Goal: Information Seeking & Learning: Check status

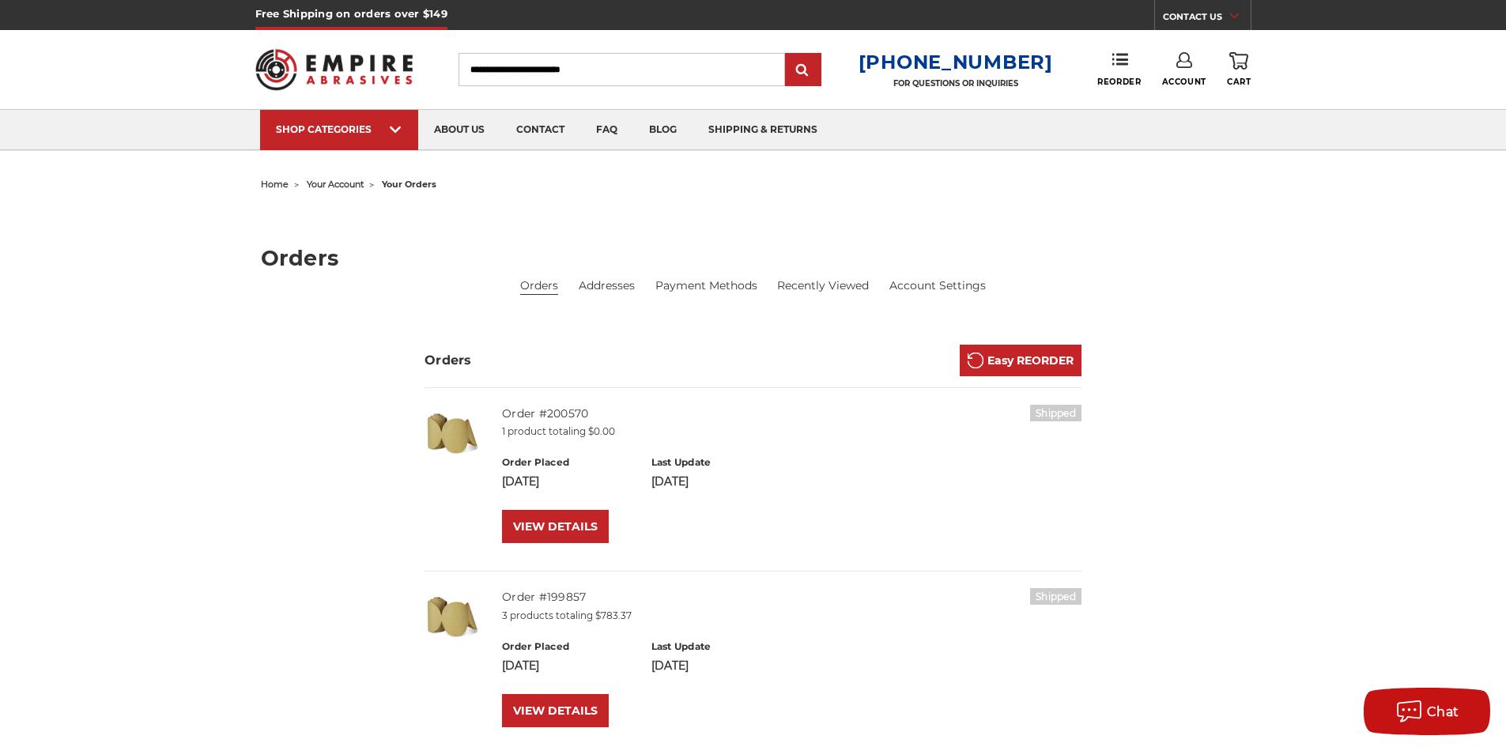
click at [1196, 66] on link "Account" at bounding box center [1184, 69] width 44 height 35
click at [1195, 259] on h1 "Orders" at bounding box center [753, 257] width 985 height 21
click at [534, 542] on link "VIEW DETAILS" at bounding box center [555, 526] width 107 height 33
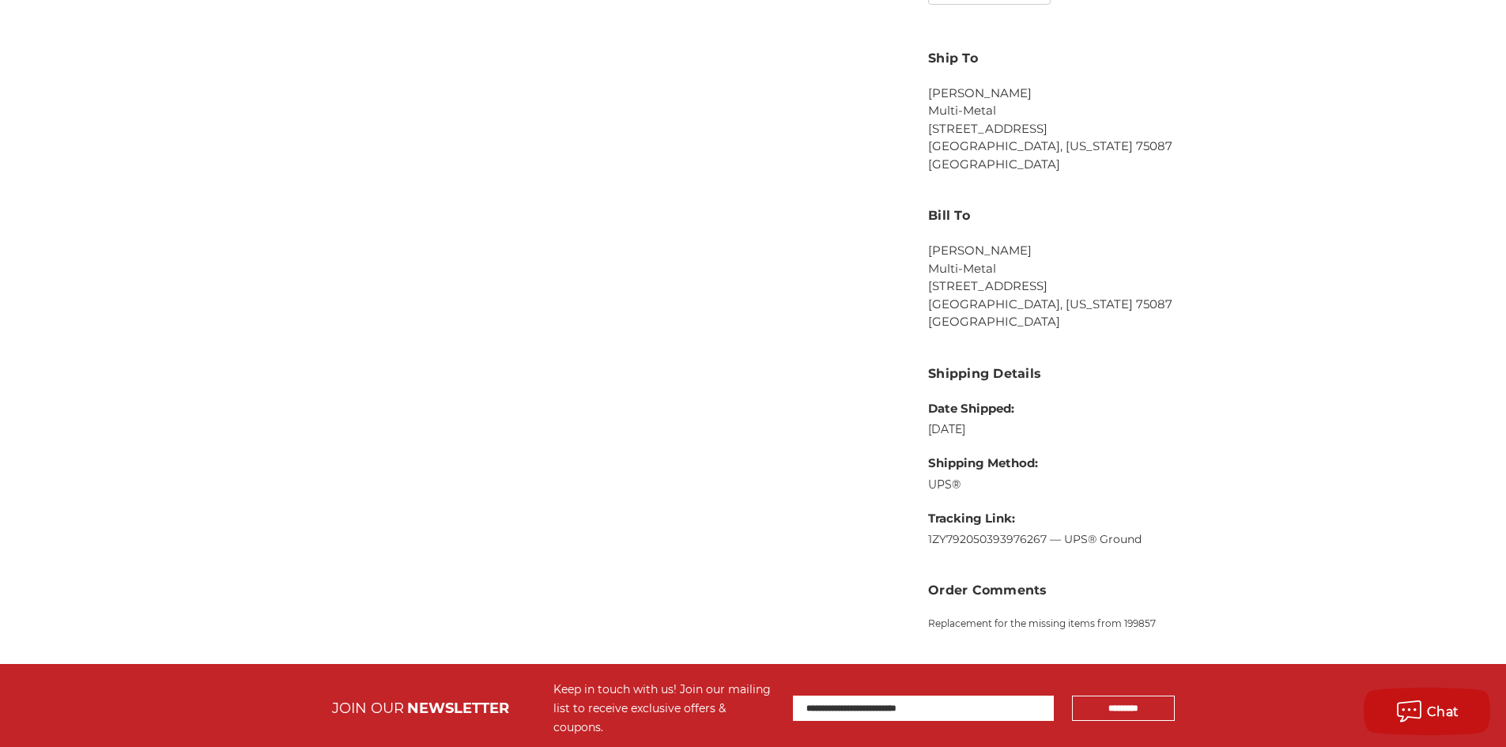
scroll to position [711, 0]
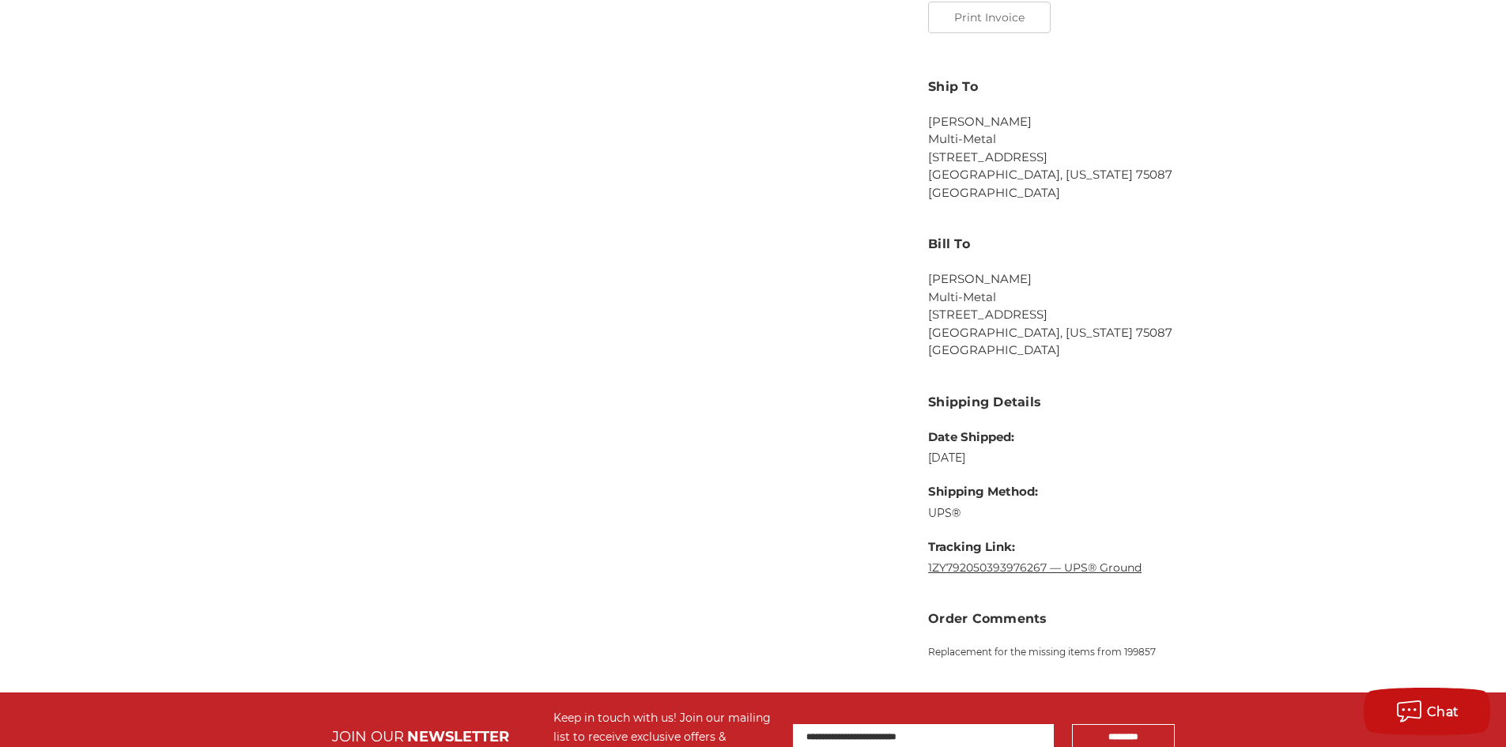
click at [1113, 560] on dd "1ZY792050393976267 — UPS® Ground" at bounding box center [1034, 568] width 213 height 17
click at [1113, 561] on link "1ZY792050393976267 — UPS® Ground" at bounding box center [1034, 567] width 213 height 14
